Goal: Task Accomplishment & Management: Manage account settings

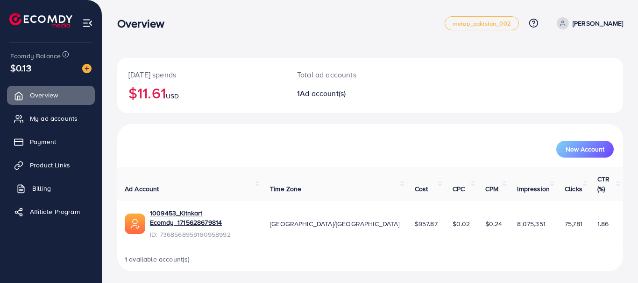
click at [37, 192] on span "Billing" at bounding box center [41, 188] width 19 height 9
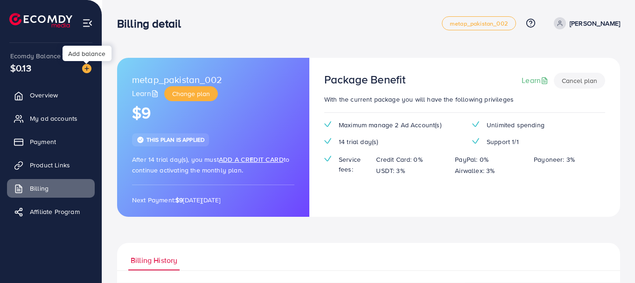
click at [84, 70] on img at bounding box center [86, 68] width 9 height 9
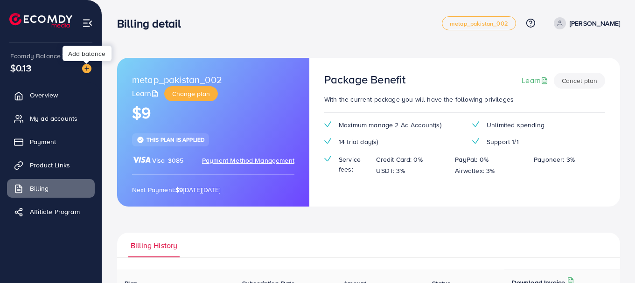
click at [88, 68] on img at bounding box center [86, 68] width 9 height 9
click at [88, 70] on img at bounding box center [86, 68] width 9 height 9
click at [87, 70] on img at bounding box center [86, 68] width 9 height 9
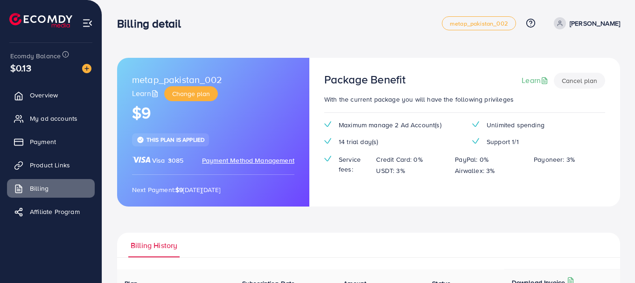
click at [87, 70] on img at bounding box center [86, 68] width 9 height 9
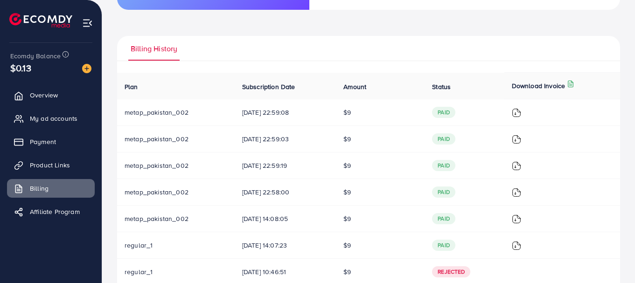
scroll to position [200, 0]
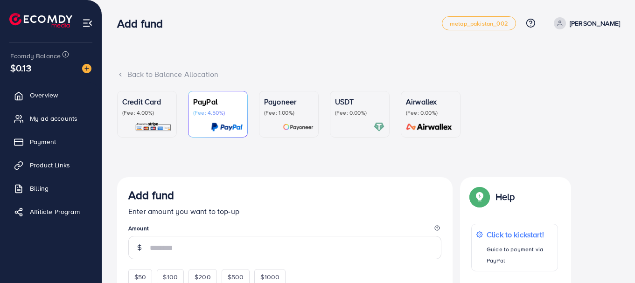
click at [163, 116] on p "(Fee: 4.00%)" at bounding box center [146, 112] width 49 height 7
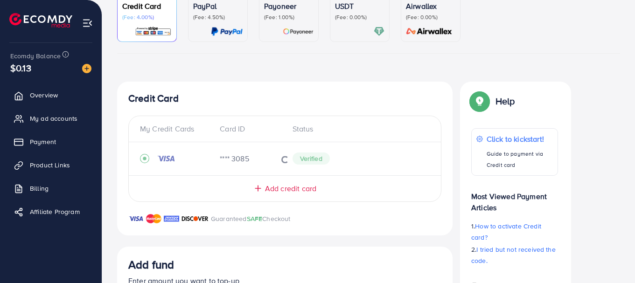
scroll to position [98, 0]
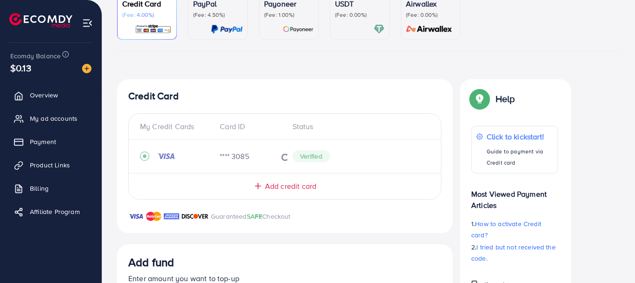
click at [258, 186] on line at bounding box center [258, 186] width 6 height 0
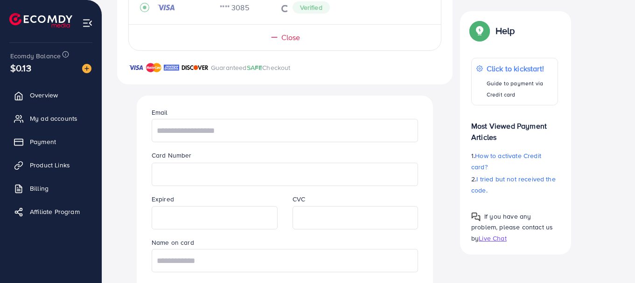
scroll to position [246, 0]
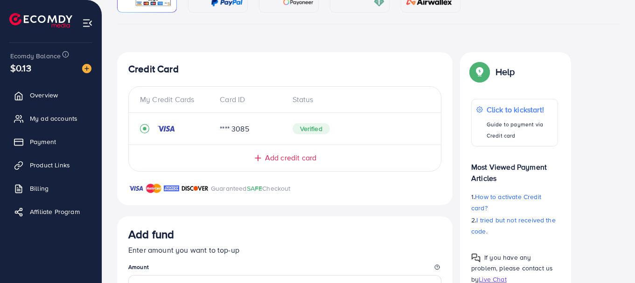
scroll to position [114, 0]
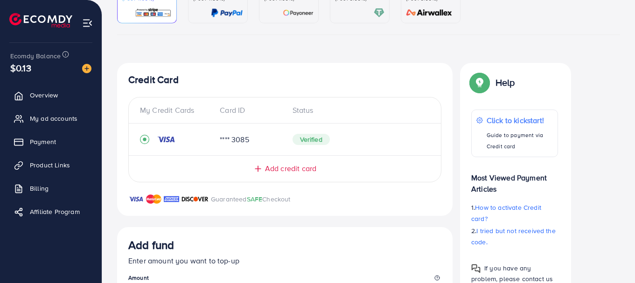
click at [144, 138] on icon "record circle" at bounding box center [144, 139] width 9 height 9
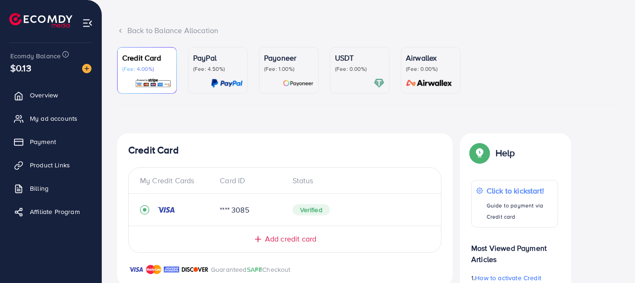
scroll to position [0, 0]
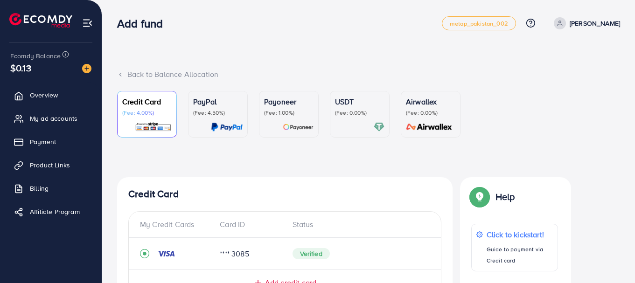
click at [82, 21] on ul at bounding box center [51, 21] width 84 height 37
click at [84, 21] on img at bounding box center [87, 23] width 11 height 11
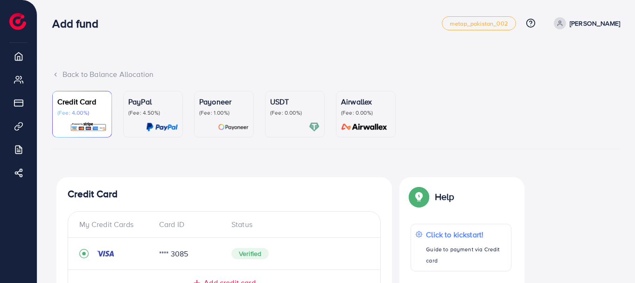
drag, startPoint x: 186, startPoint y: 49, endPoint x: 591, endPoint y: -53, distance: 417.6
click at [591, 0] on html "Add fund metap_pakistan_002 Help Center Contact Support Plans and Pricing Term …" at bounding box center [317, 141] width 635 height 283
